Goal: Task Accomplishment & Management: Manage account settings

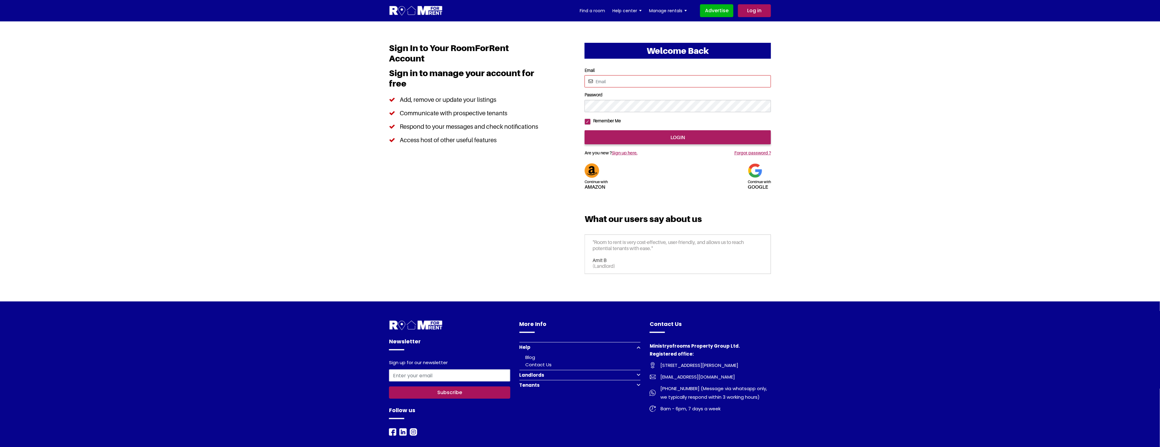
click at [621, 82] on input "Email" at bounding box center [678, 81] width 186 height 12
type input "rendezvous123@yahoo.com"
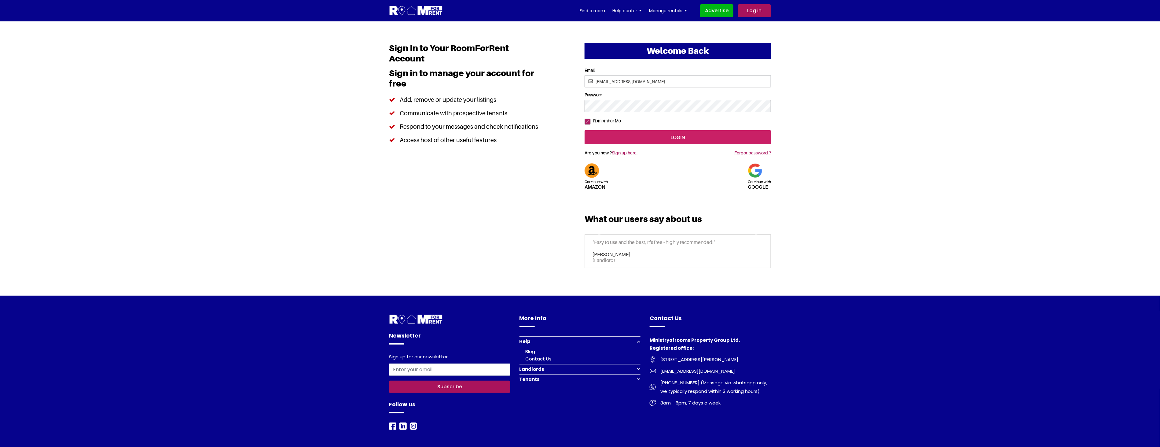
click at [658, 144] on input "login" at bounding box center [678, 137] width 186 height 14
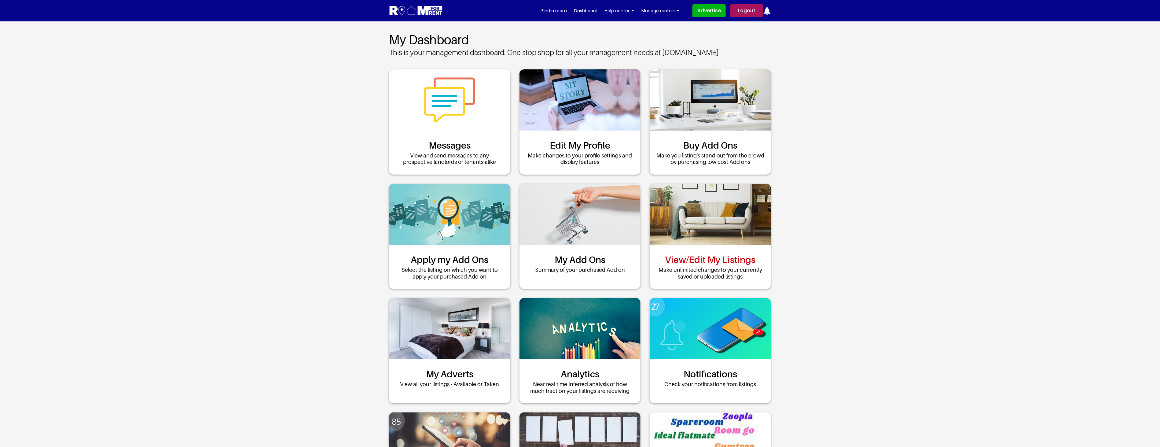
click at [703, 257] on link "View/Edit My Listings" at bounding box center [710, 259] width 90 height 11
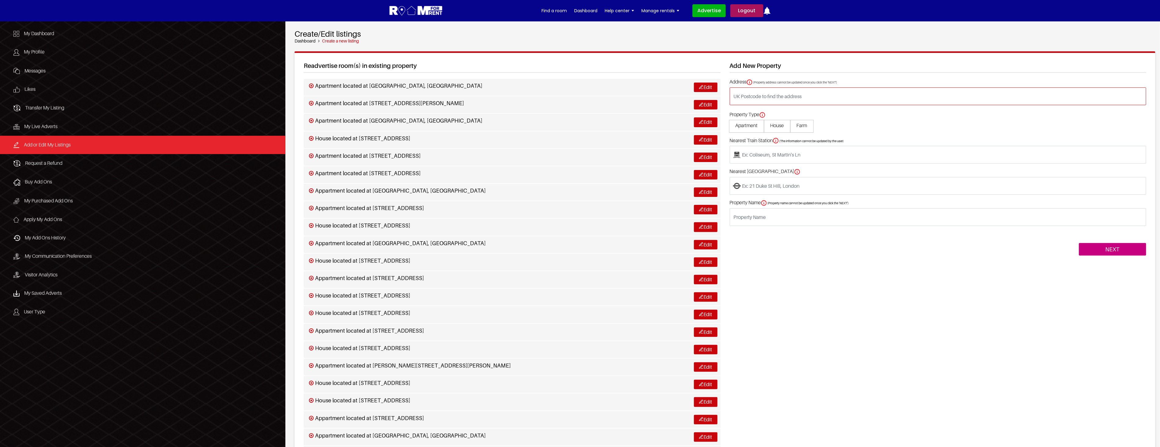
click at [750, 93] on input "text" at bounding box center [938, 96] width 417 height 18
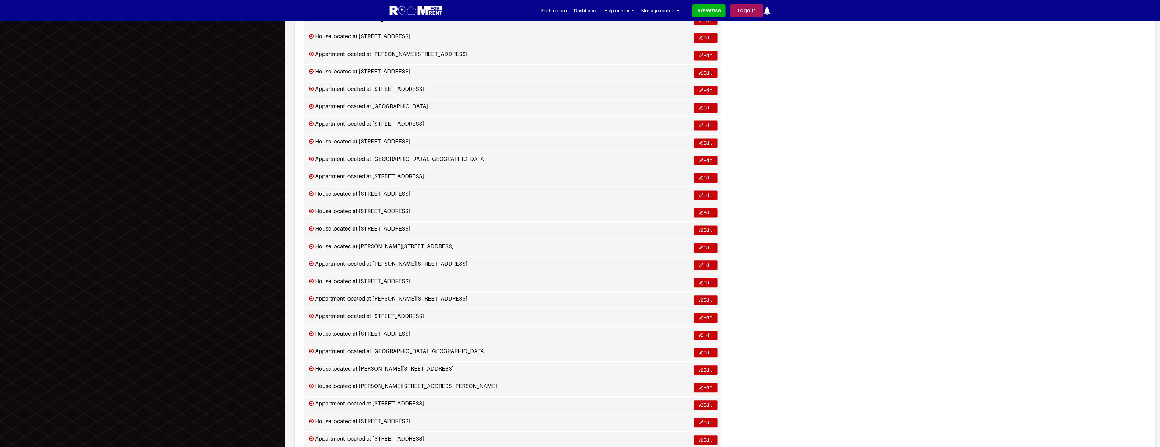
scroll to position [1310, 0]
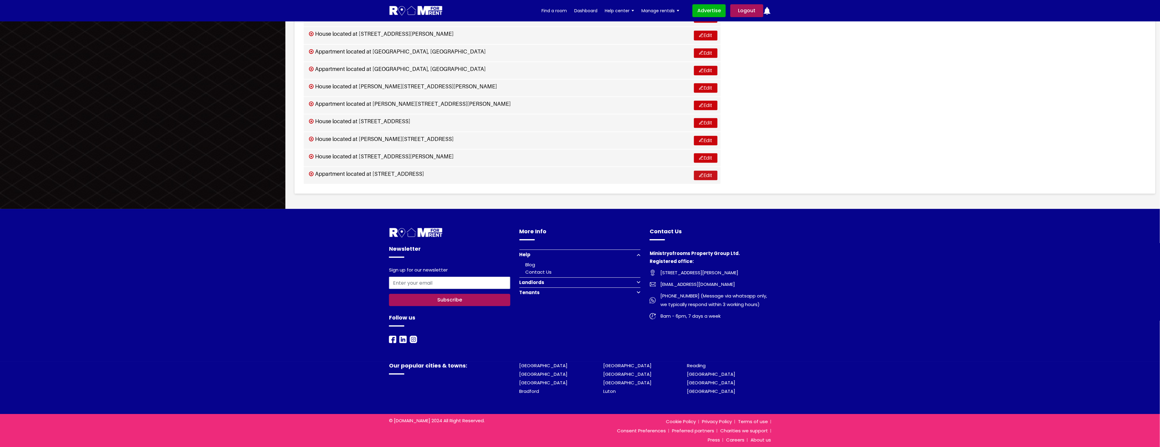
click at [712, 175] on link "Edit" at bounding box center [706, 175] width 24 height 9
click at [700, 173] on img at bounding box center [701, 175] width 4 height 4
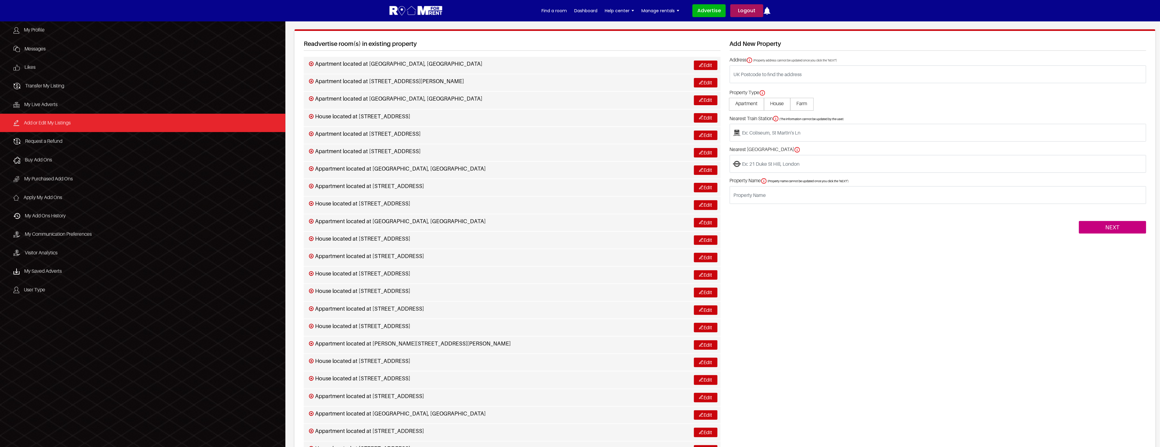
scroll to position [0, 0]
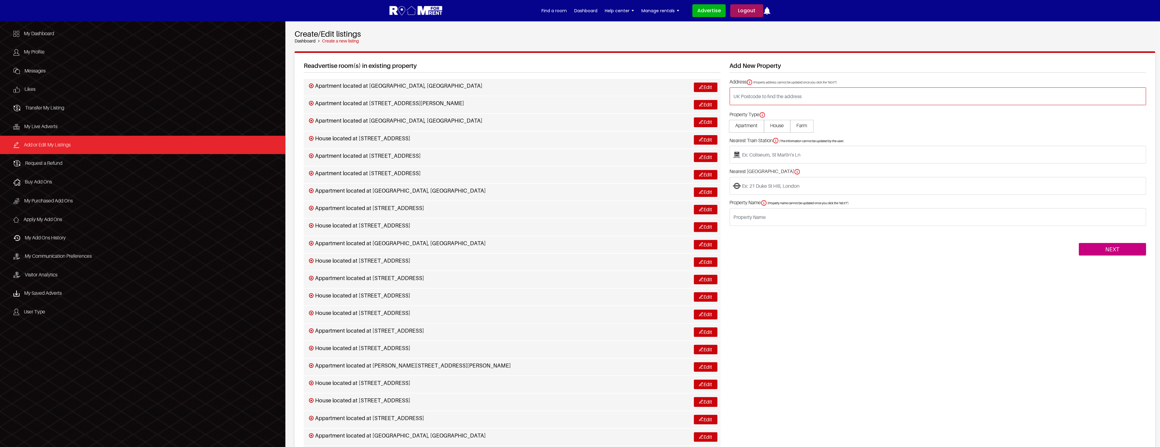
click at [764, 93] on input "text" at bounding box center [938, 96] width 417 height 18
type input "Milton Road, Chapel Langley, Luton LU1 5JB, UK"
type input "located at Milton Road, Chapel Langley, Luton LU1 5JB, UK"
type input "Luton"
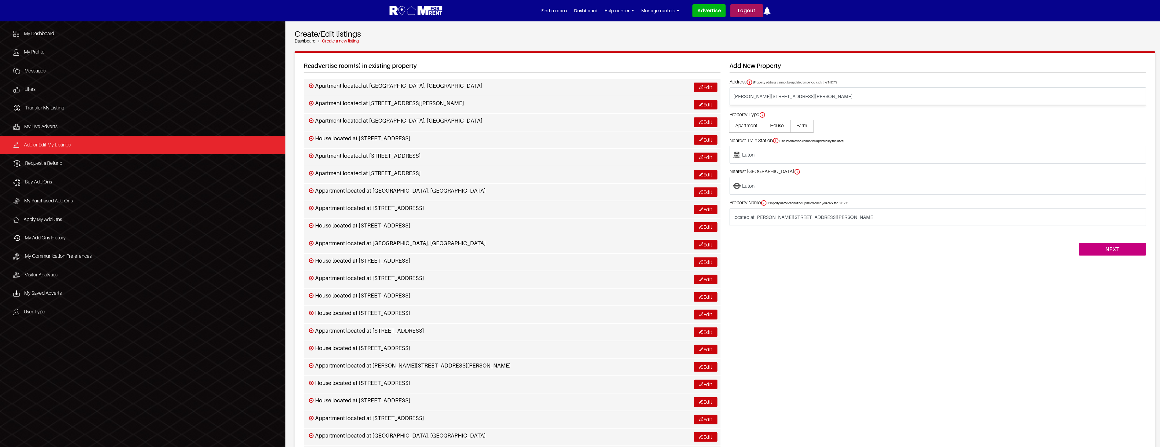
click at [747, 127] on span "Apartment" at bounding box center [746, 126] width 35 height 13
click at [0, 0] on input "Apartment" at bounding box center [0, 0] width 0 height 0
type input "Apartment located at Milton Road, Chapel Langley, Luton LU1 5JB, UK"
click at [1108, 251] on input "NEXT" at bounding box center [1112, 249] width 67 height 13
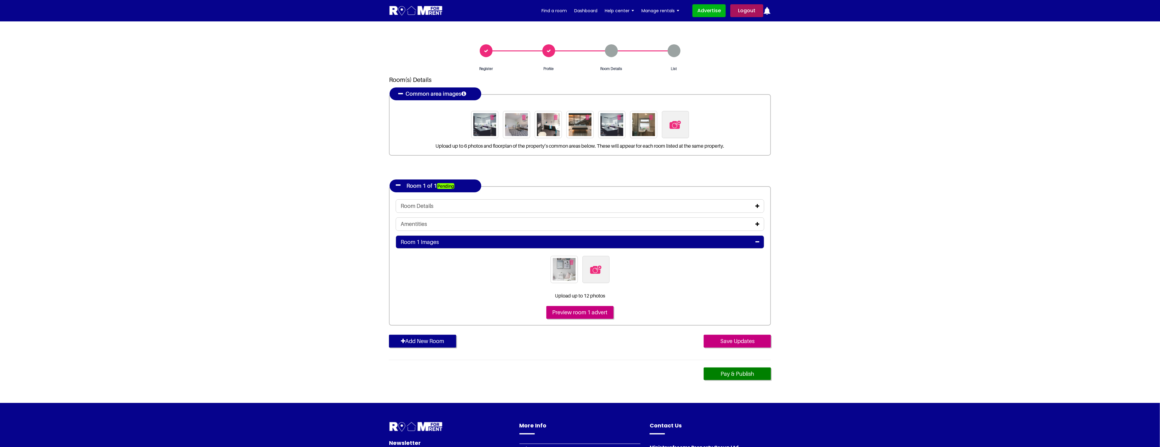
click at [756, 205] on icon at bounding box center [758, 206] width 4 height 5
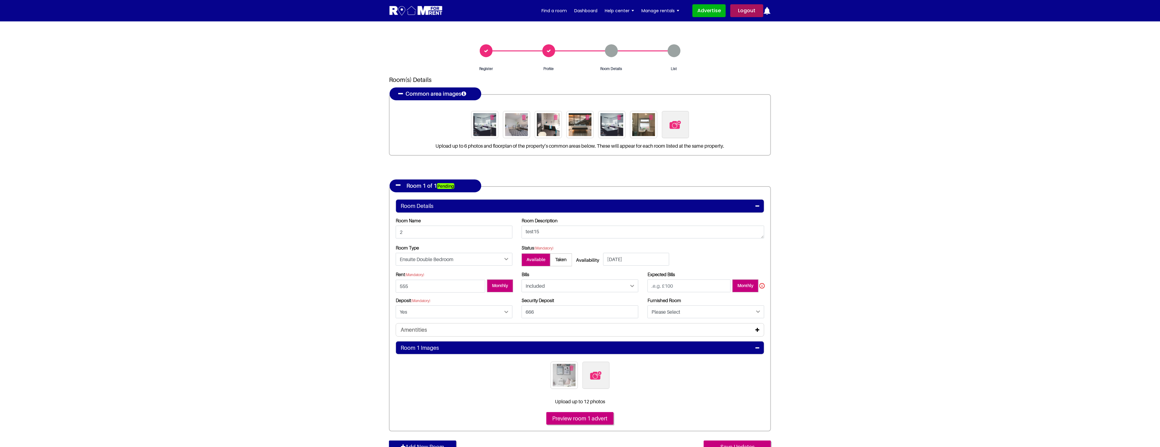
click at [756, 205] on icon at bounding box center [758, 206] width 4 height 5
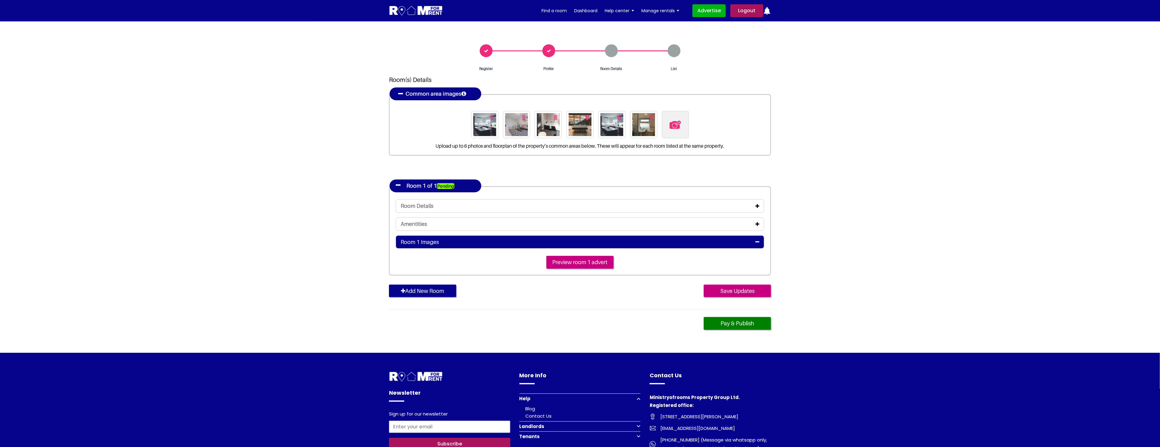
click at [546, 48] on div "Profile" at bounding box center [548, 57] width 63 height 27
click at [609, 53] on div "Room Details" at bounding box center [611, 57] width 63 height 27
click at [679, 52] on div "List" at bounding box center [674, 57] width 63 height 27
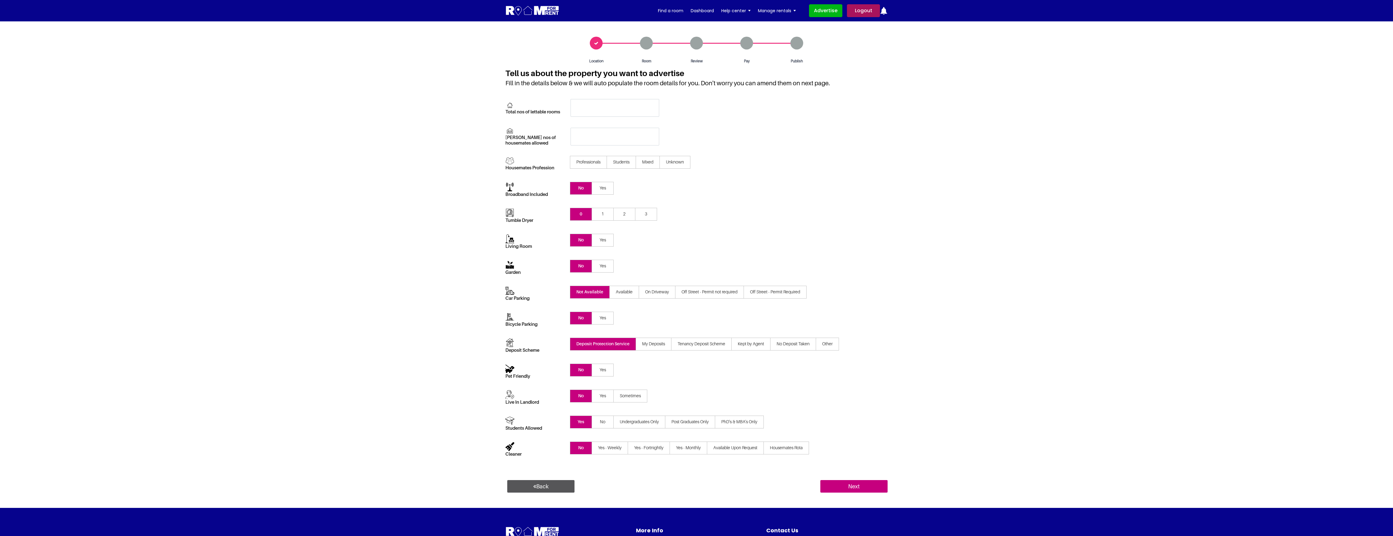
drag, startPoint x: 1128, startPoint y: 0, endPoint x: 1083, endPoint y: 152, distance: 158.5
click at [1083, 152] on section "Location Room Review Pay Publish" at bounding box center [696, 264] width 1393 height 487
drag, startPoint x: 1136, startPoint y: 363, endPoint x: 1113, endPoint y: 381, distance: 29.0
click at [1136, 363] on section "Location Room Review Pay Publish" at bounding box center [696, 264] width 1393 height 487
click at [867, 12] on link "Logout" at bounding box center [863, 10] width 33 height 13
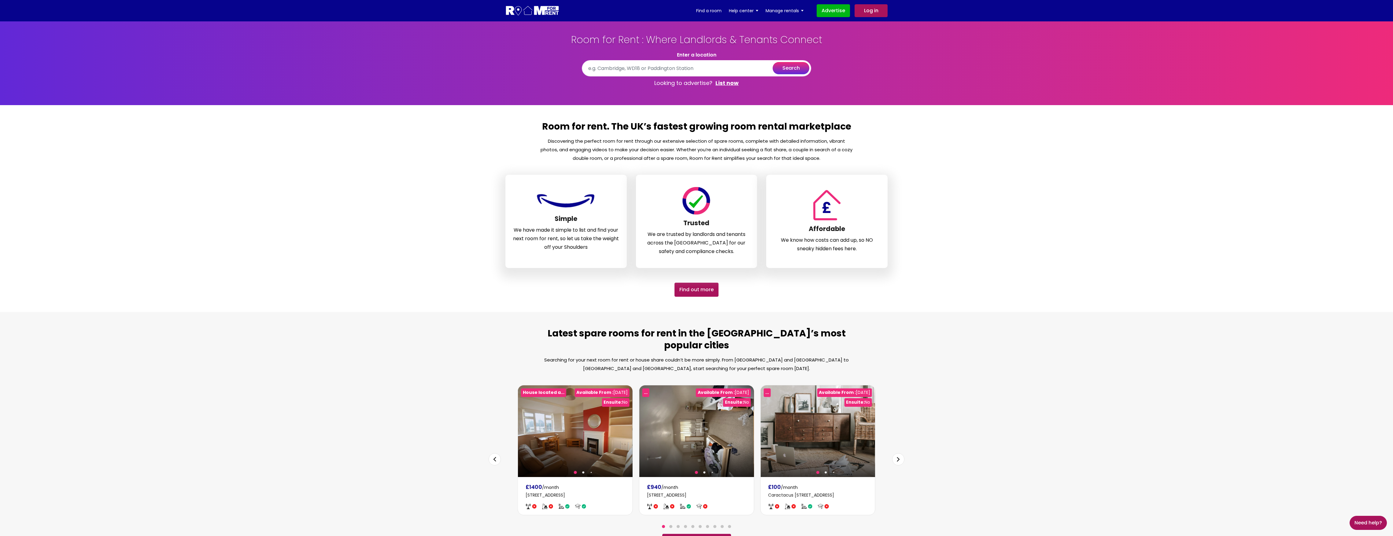
drag, startPoint x: 1176, startPoint y: 125, endPoint x: 1172, endPoint y: 138, distance: 13.1
click at [1176, 126] on section "Room for rent. The UK’s fastest growing room rental marketplace Discovering the…" at bounding box center [696, 208] width 1393 height 207
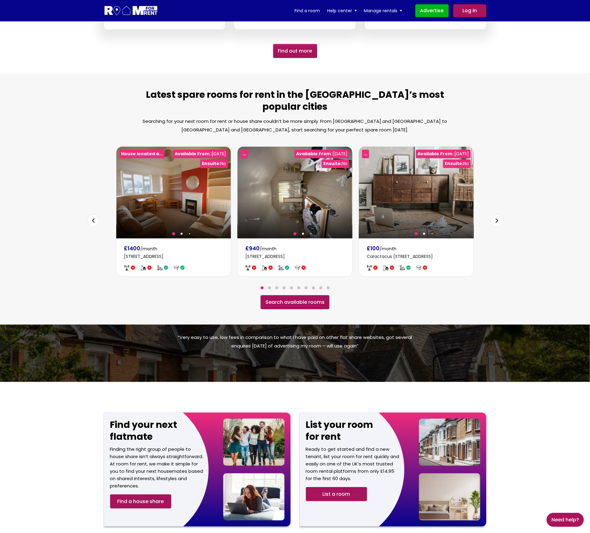
scroll to position [475, 0]
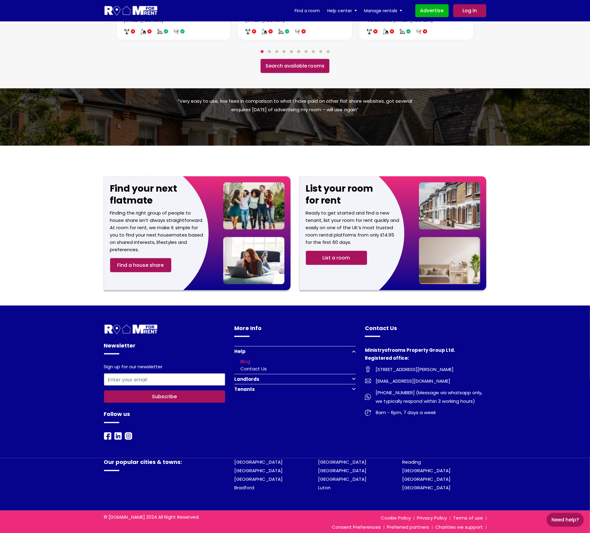
click at [249, 358] on link "Blog" at bounding box center [245, 361] width 10 height 6
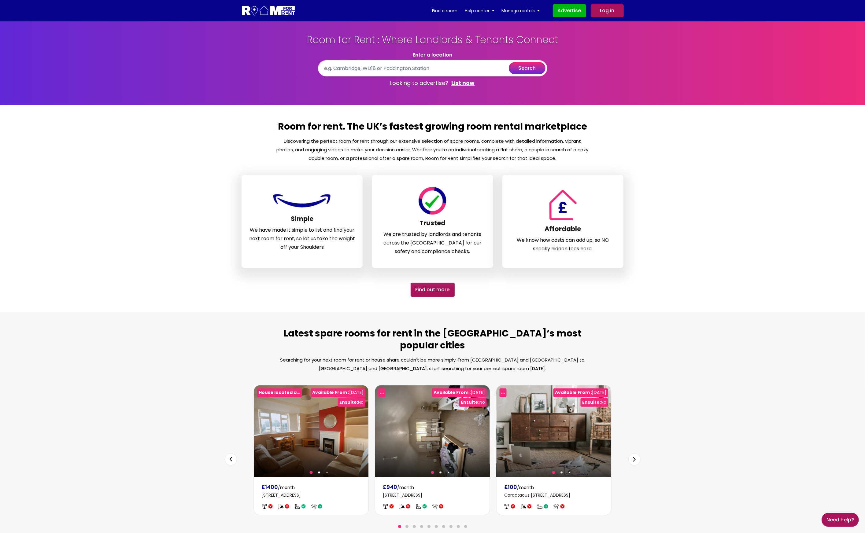
click at [696, 252] on section "Room for rent. The UK’s fastest growing room rental marketplace Discovering the…" at bounding box center [432, 208] width 865 height 207
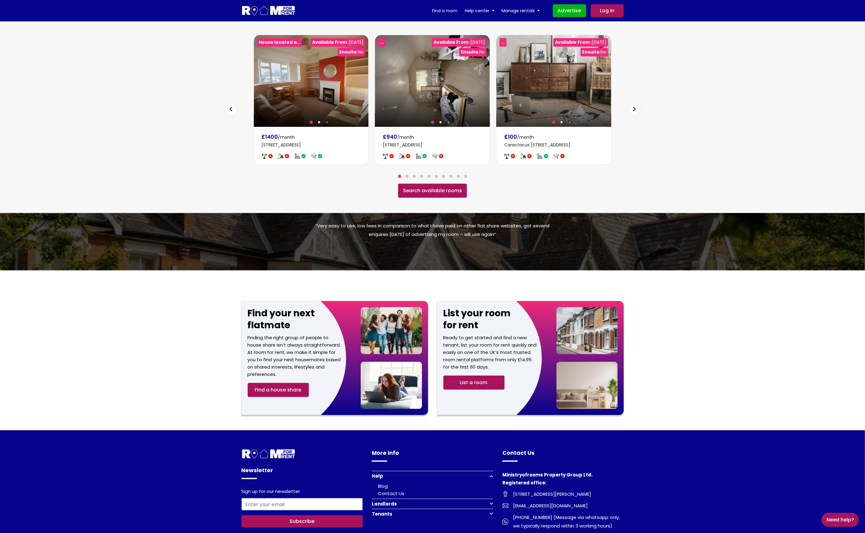
scroll to position [475, 0]
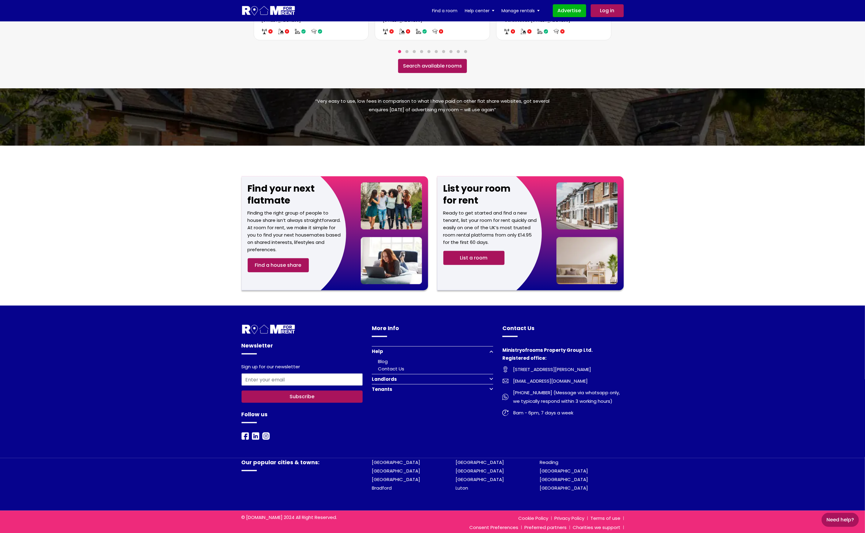
click at [491, 384] on button "Tenants" at bounding box center [432, 389] width 121 height 10
click at [492, 356] on button "Landlords" at bounding box center [432, 361] width 121 height 10
click at [407, 383] on link "Landlord list a room" at bounding box center [401, 386] width 47 height 6
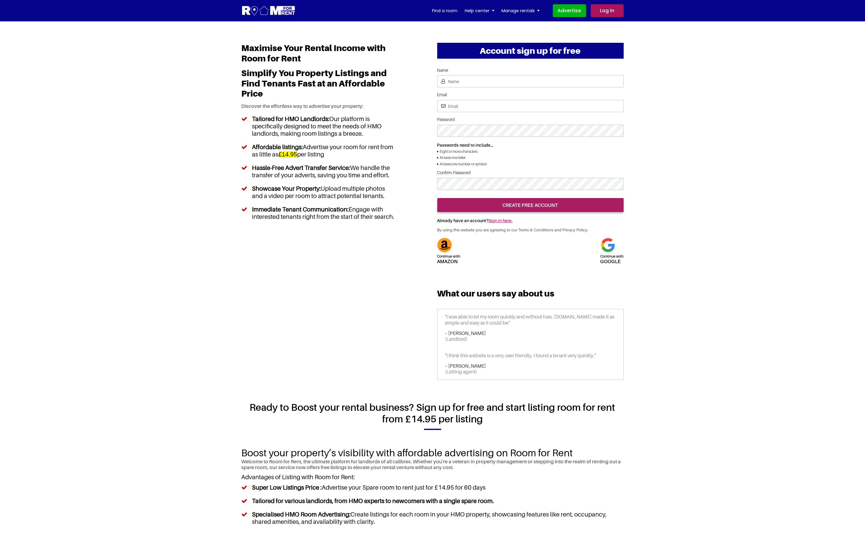
drag, startPoint x: 150, startPoint y: 230, endPoint x: 182, endPoint y: 206, distance: 41.0
click at [151, 231] on section "Maximise Your Rental Income with Room for Rent Simplify You Property Listings a…" at bounding box center [432, 399] width 865 height 756
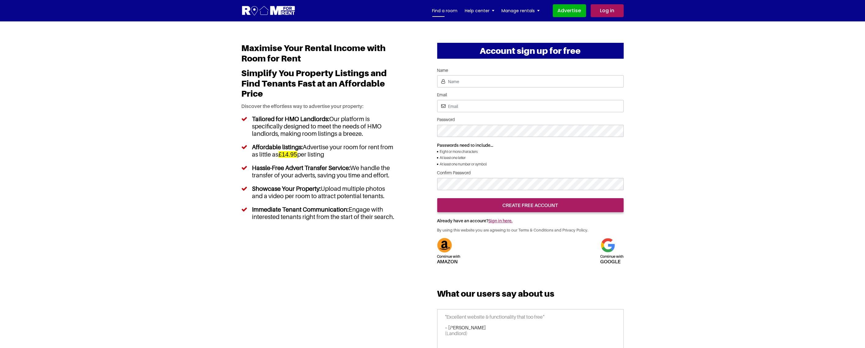
click at [448, 11] on link "Find a room" at bounding box center [444, 10] width 25 height 9
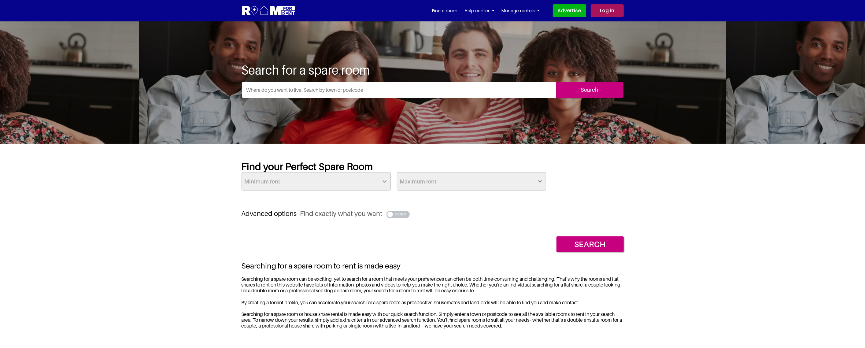
click at [138, 216] on section "Find your Perfect Spare Room Minimum rent £25 £50 £75 £100 £125 £150 £175 £200 …" at bounding box center [432, 250] width 865 height 213
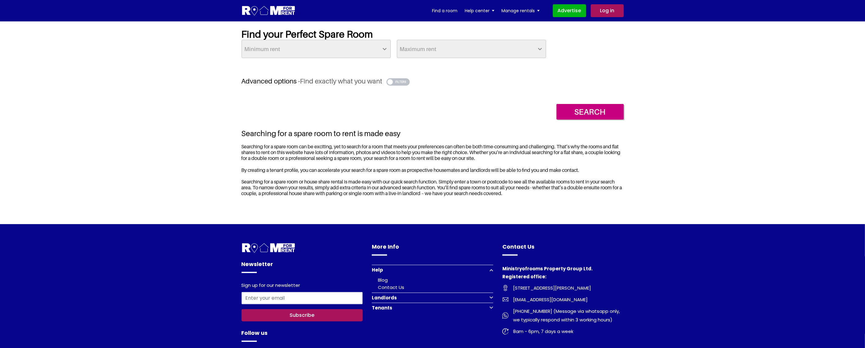
scroll to position [247, 0]
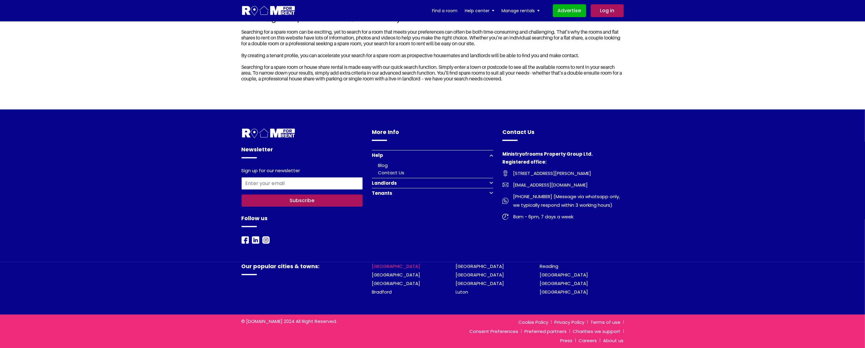
click at [381, 266] on link "[GEOGRAPHIC_DATA]" at bounding box center [396, 266] width 48 height 6
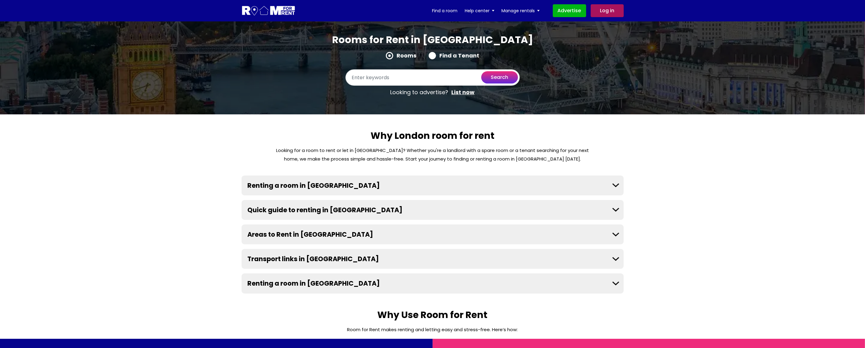
click at [613, 186] on button "Renting a room in London" at bounding box center [432, 185] width 382 height 20
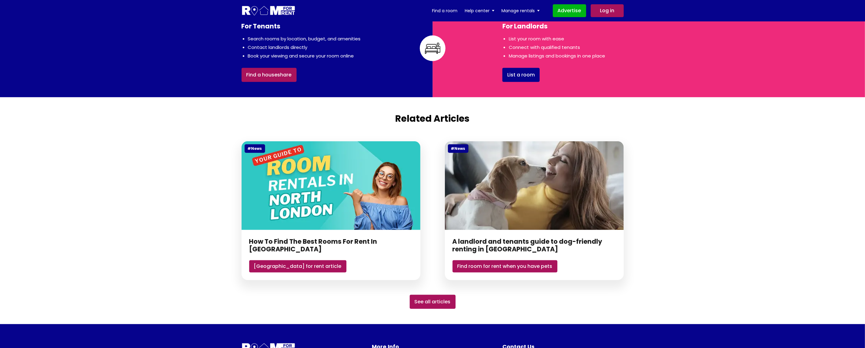
scroll to position [611, 0]
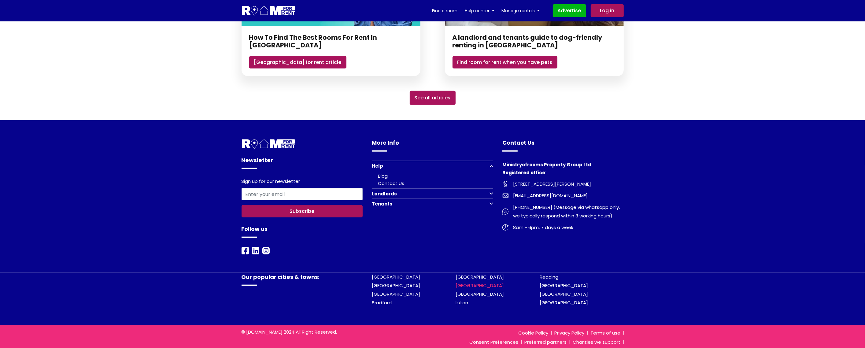
click at [463, 286] on link "[GEOGRAPHIC_DATA]" at bounding box center [480, 285] width 48 height 6
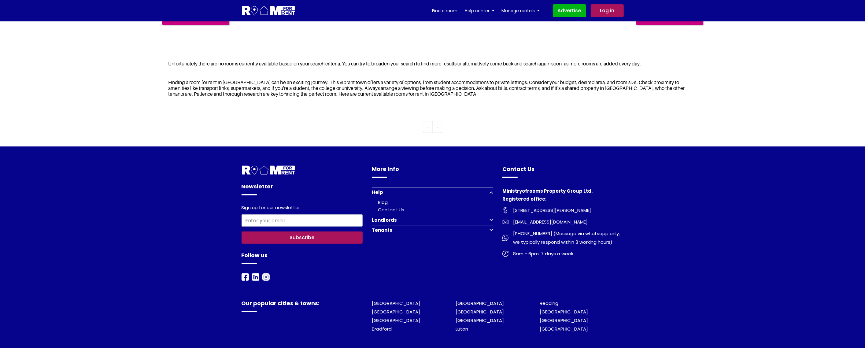
scroll to position [245, 0]
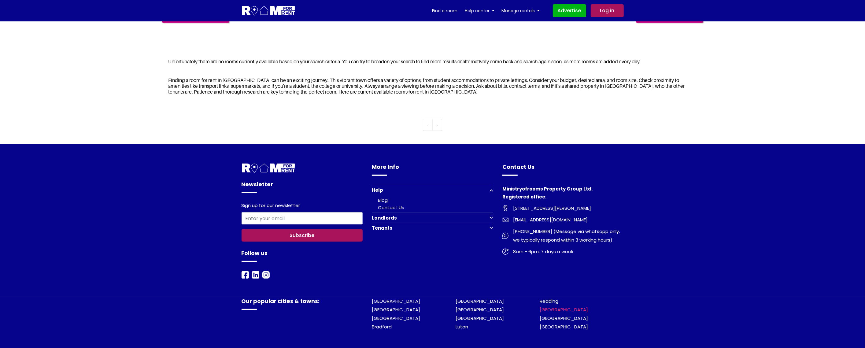
click at [549, 310] on link "[GEOGRAPHIC_DATA]" at bounding box center [563, 309] width 48 height 6
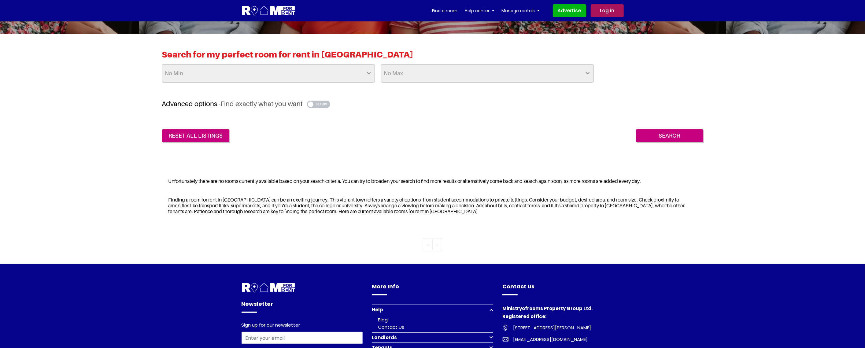
scroll to position [280, 0]
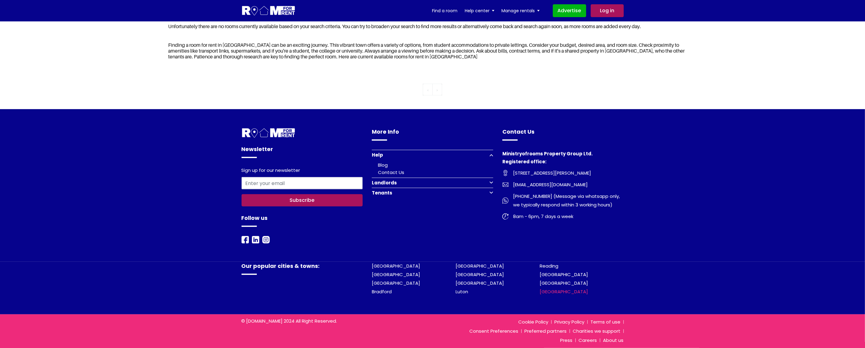
click at [545, 290] on link "[GEOGRAPHIC_DATA]" at bounding box center [563, 291] width 48 height 6
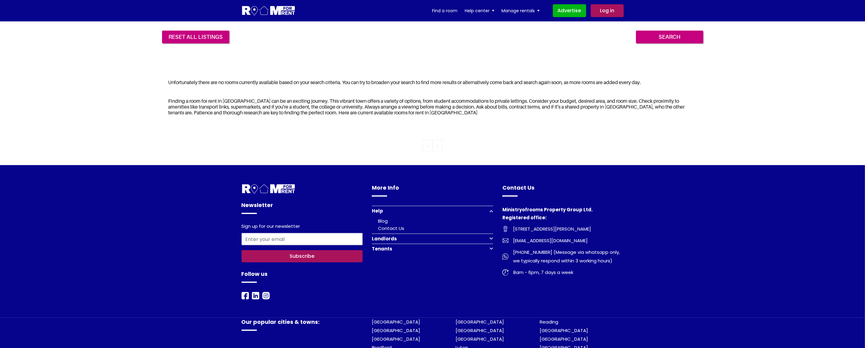
scroll to position [280, 0]
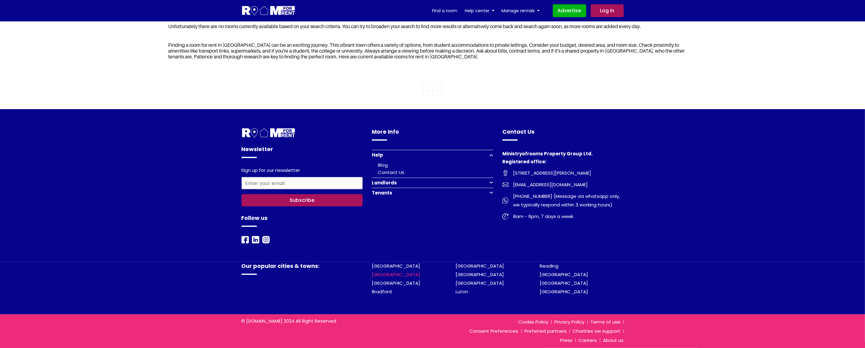
click at [379, 272] on link "[GEOGRAPHIC_DATA]" at bounding box center [396, 274] width 48 height 6
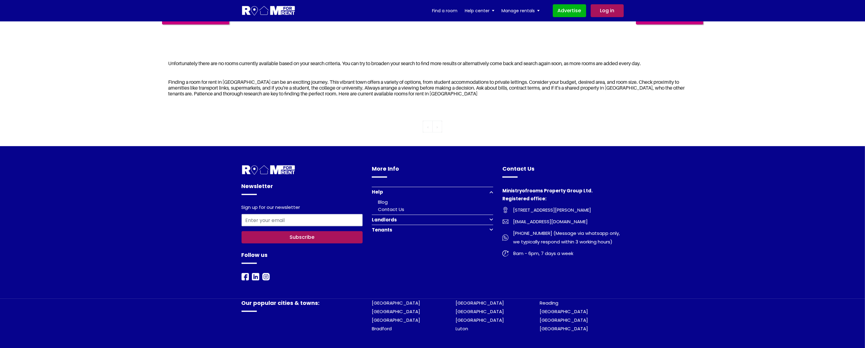
scroll to position [280, 0]
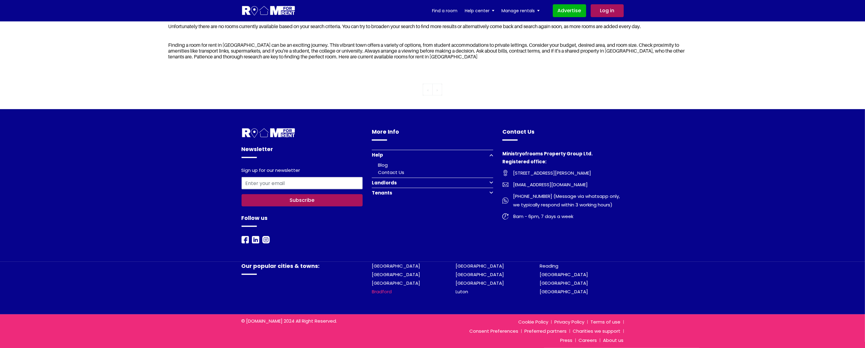
click at [377, 290] on link "Bradford" at bounding box center [382, 291] width 20 height 6
click at [462, 273] on link "[GEOGRAPHIC_DATA]" at bounding box center [480, 274] width 48 height 6
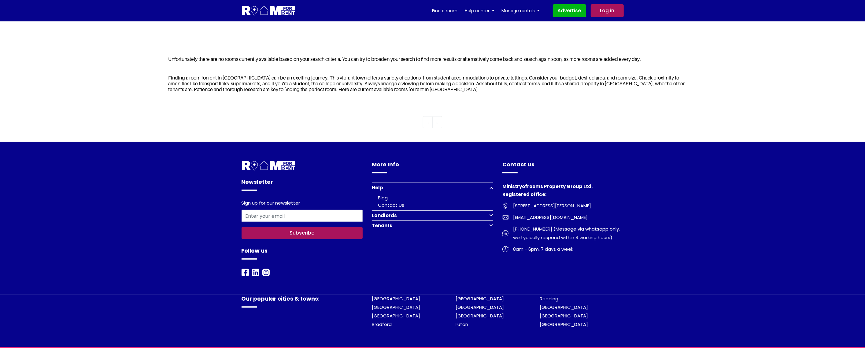
scroll to position [280, 0]
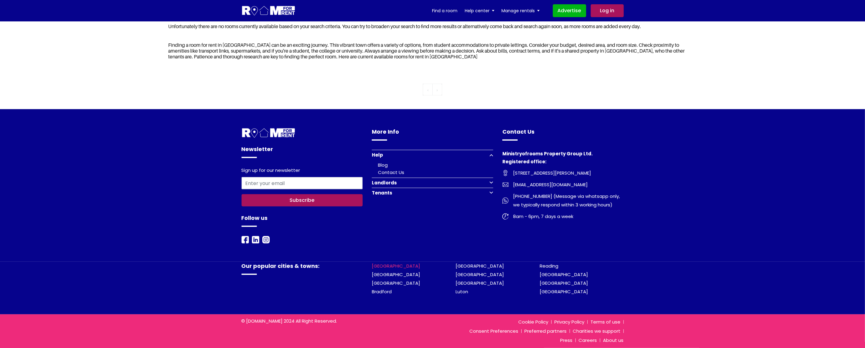
click at [383, 265] on link "[GEOGRAPHIC_DATA]" at bounding box center [396, 266] width 48 height 6
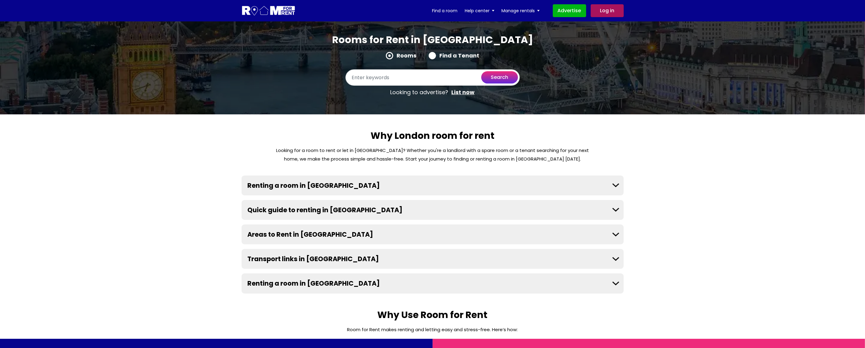
click at [187, 234] on section "Why London room for rent Looking for a room to rent or let in London? Whether y…" at bounding box center [432, 211] width 865 height 194
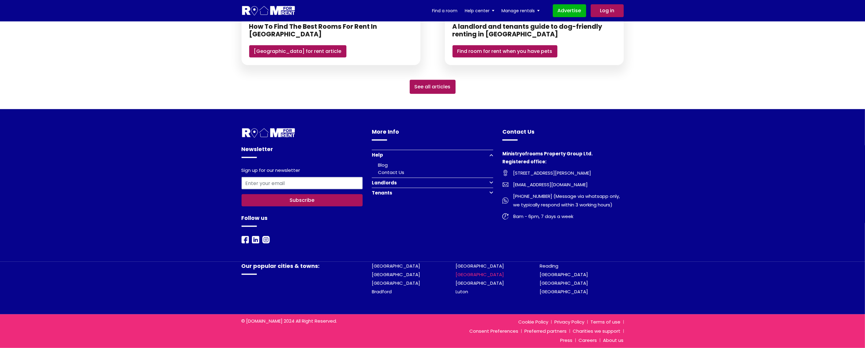
click at [468, 272] on link "[GEOGRAPHIC_DATA]" at bounding box center [480, 274] width 48 height 6
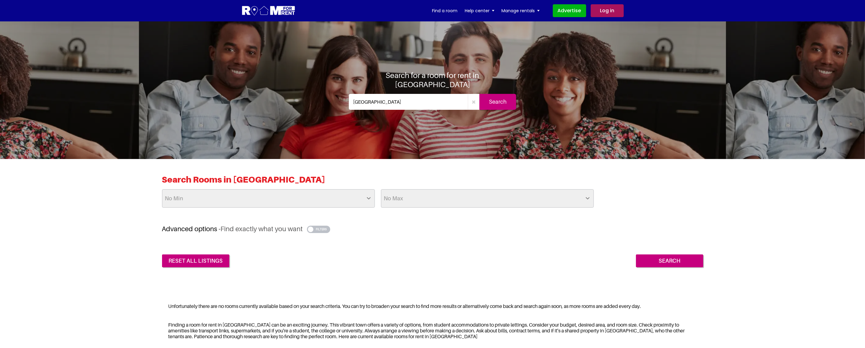
click at [466, 250] on div "reset all listings Search" at bounding box center [432, 256] width 541 height 22
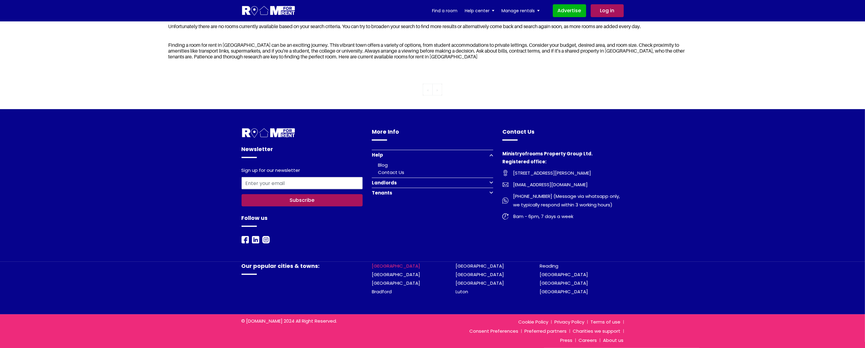
click at [383, 264] on link "[GEOGRAPHIC_DATA]" at bounding box center [396, 266] width 48 height 6
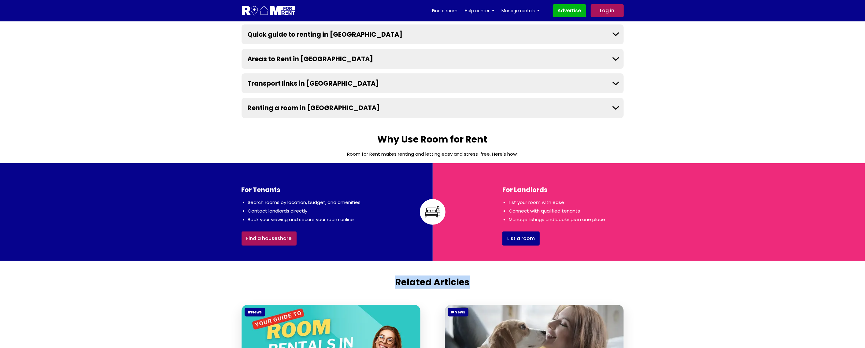
click at [803, 230] on main "Rooms for Rent in [GEOGRAPHIC_DATA] Rooms Find a Tenant search Looking to adver…" at bounding box center [432, 167] width 865 height 642
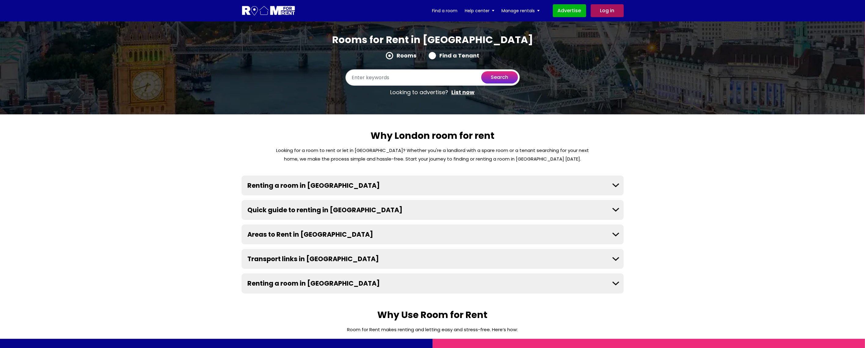
click at [616, 184] on button "Renting a room in [GEOGRAPHIC_DATA]" at bounding box center [432, 185] width 382 height 20
